Goal: Information Seeking & Learning: Check status

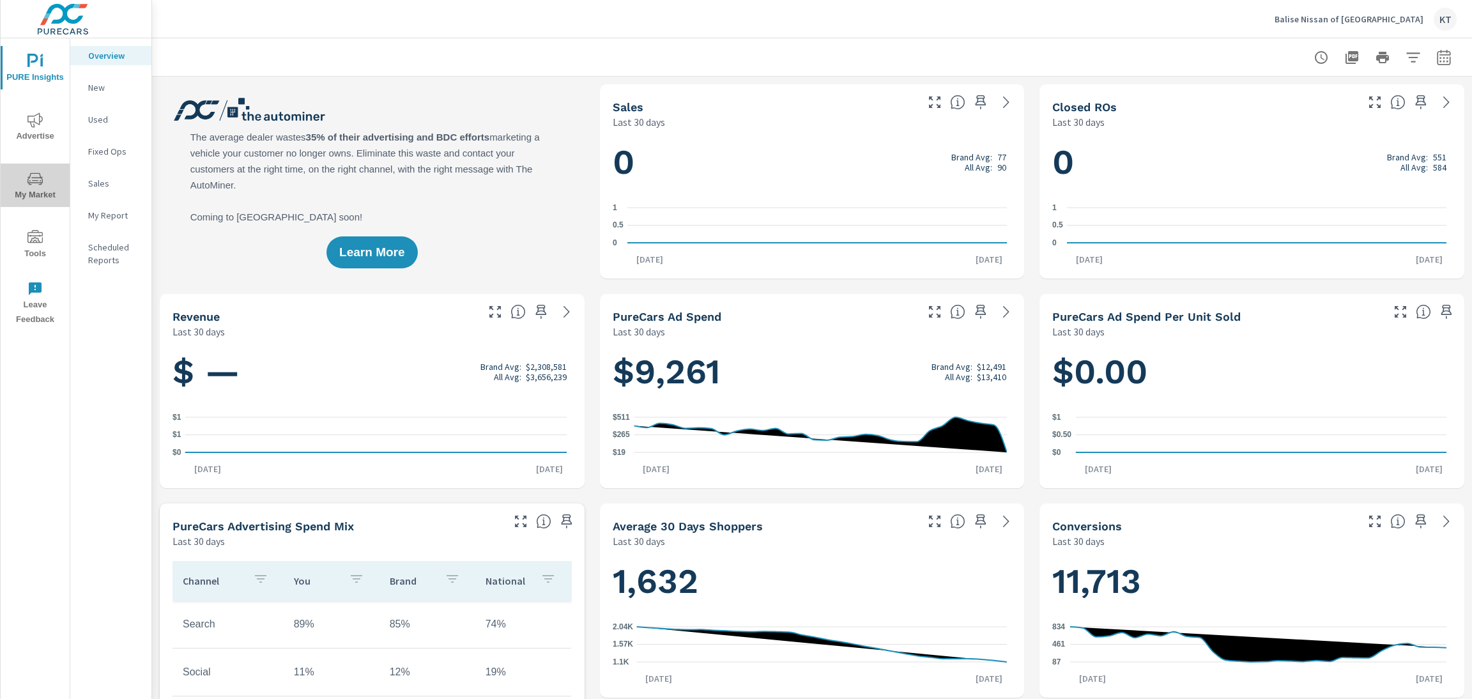
click at [39, 182] on icon "nav menu" at bounding box center [34, 178] width 15 height 12
